Goal: Check status: Check status

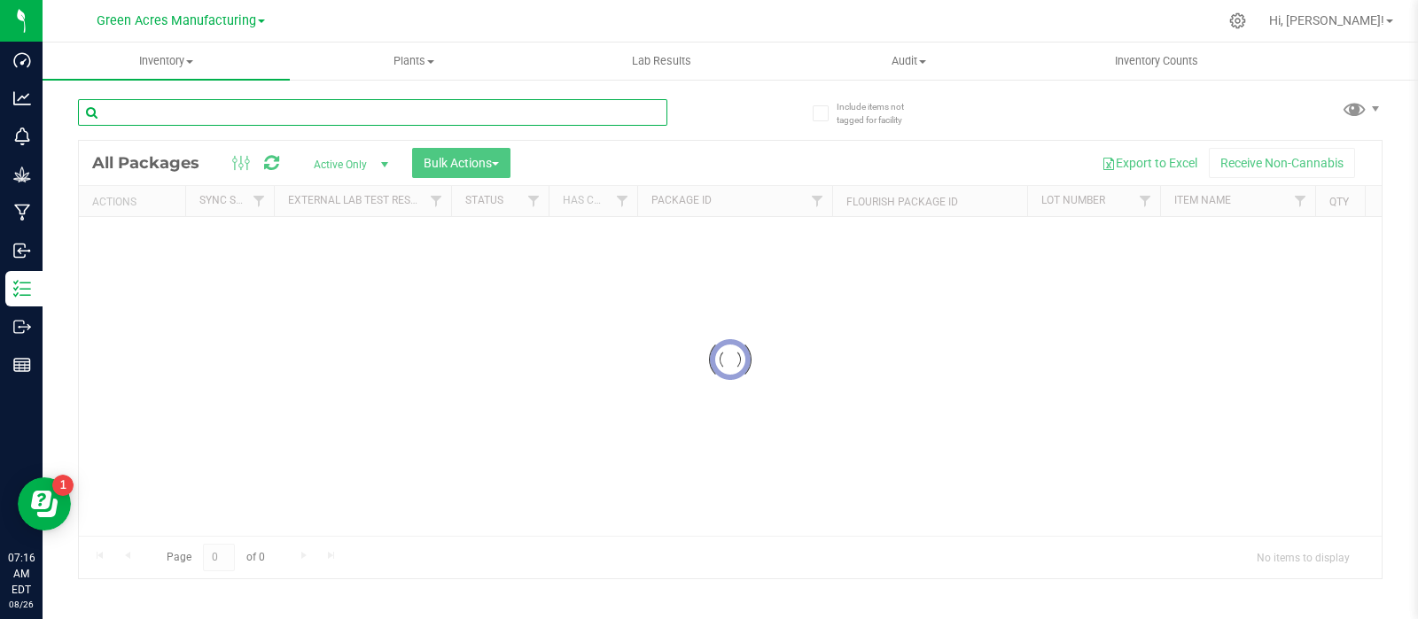
click at [228, 103] on input "text" at bounding box center [372, 112] width 589 height 27
type input "90691908"
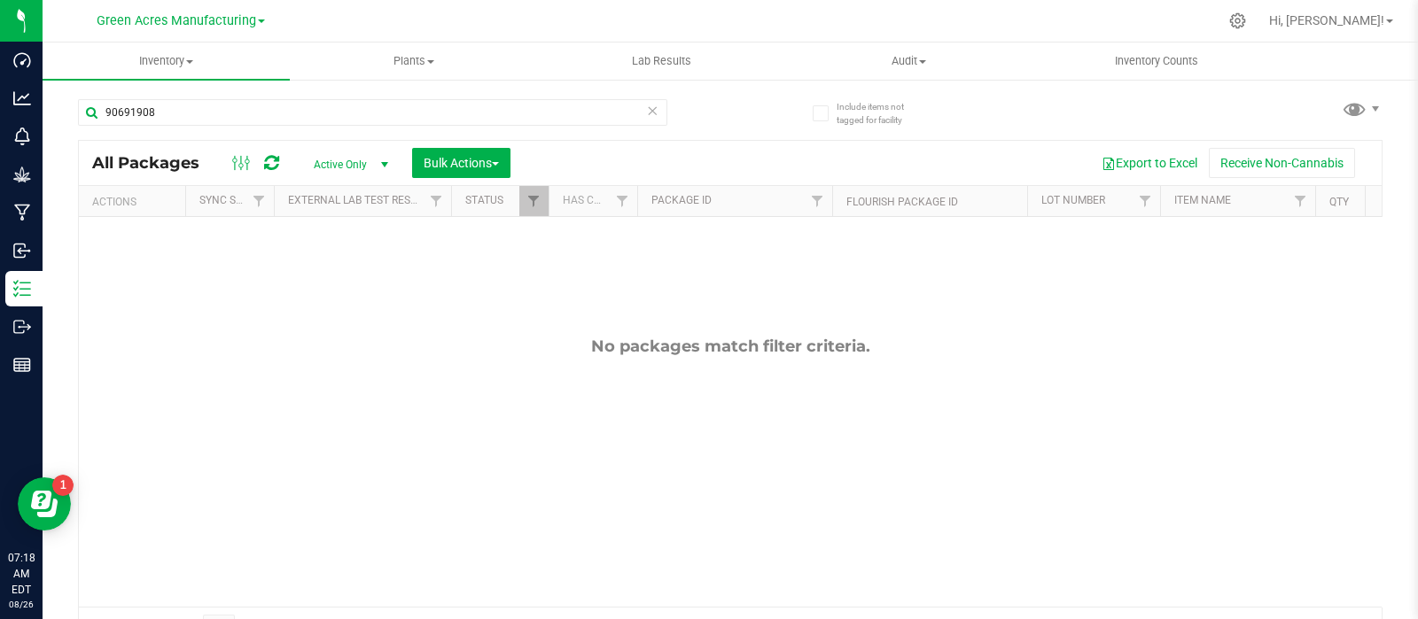
click at [127, 383] on div "No packages match filter criteria." at bounding box center [730, 471] width 1302 height 509
click at [1299, 502] on div "No packages match filter criteria." at bounding box center [730, 471] width 1302 height 509
click at [1279, 454] on div "No packages match filter criteria." at bounding box center [730, 471] width 1302 height 509
drag, startPoint x: 230, startPoint y: 100, endPoint x: 142, endPoint y: 97, distance: 88.6
click at [142, 97] on div "90691908" at bounding box center [404, 111] width 652 height 57
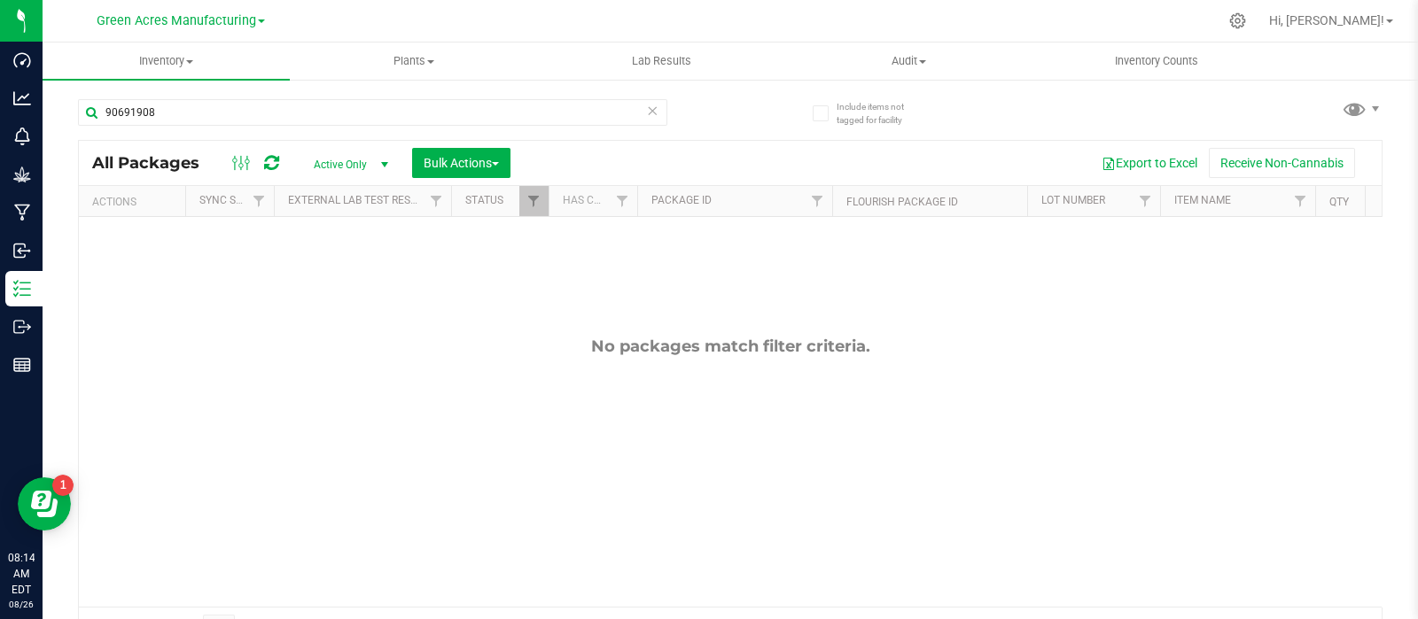
click at [363, 166] on span "Active Only" at bounding box center [347, 164] width 97 height 25
click at [316, 268] on li "All" at bounding box center [347, 272] width 96 height 27
